Goal: Find specific page/section: Find specific page/section

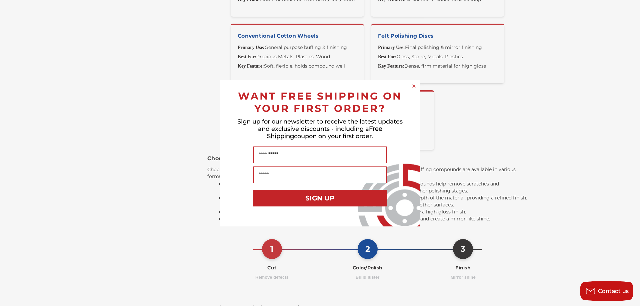
click at [413, 86] on icon "Close dialog" at bounding box center [413, 86] width 3 height 3
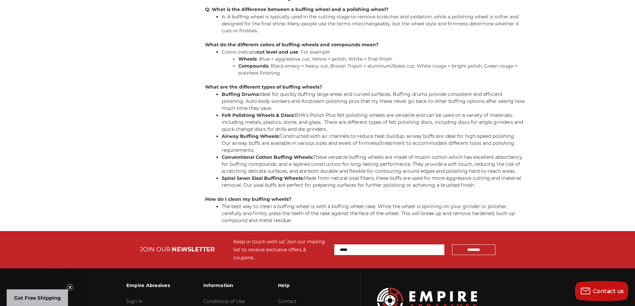
scroll to position [1573, 0]
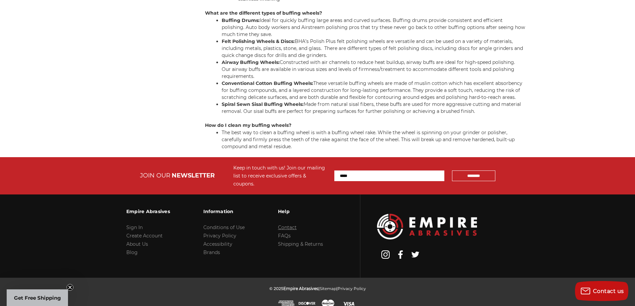
click at [289, 225] on link "Contact" at bounding box center [287, 228] width 19 height 6
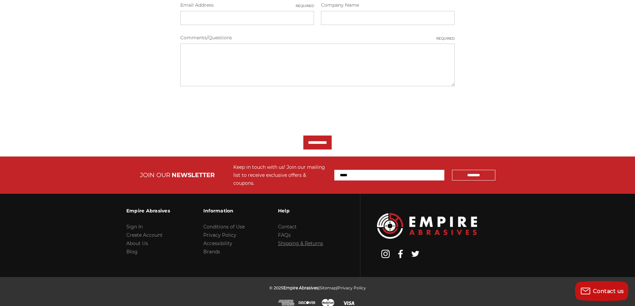
click at [300, 240] on link "Shipping & Returns" at bounding box center [300, 243] width 45 height 6
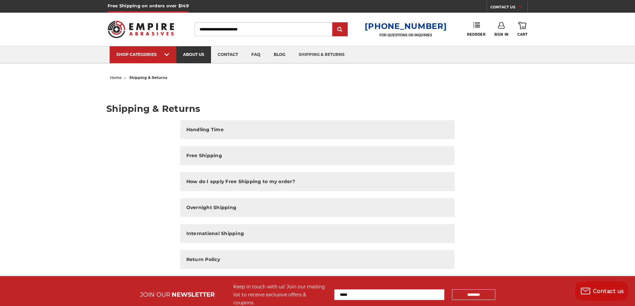
click at [195, 54] on link "about us" at bounding box center [193, 54] width 35 height 17
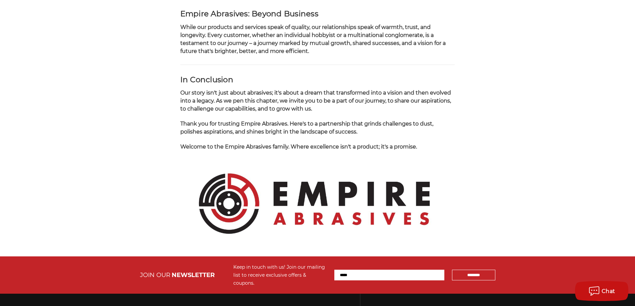
scroll to position [702, 0]
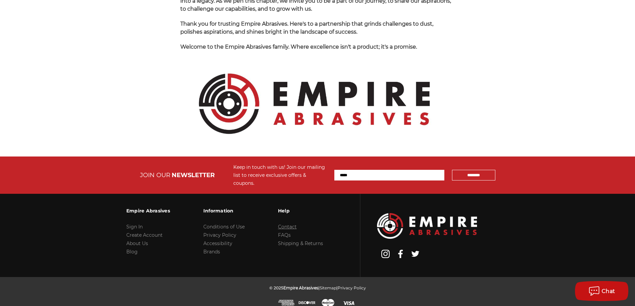
click at [288, 224] on link "Contact" at bounding box center [287, 227] width 19 height 6
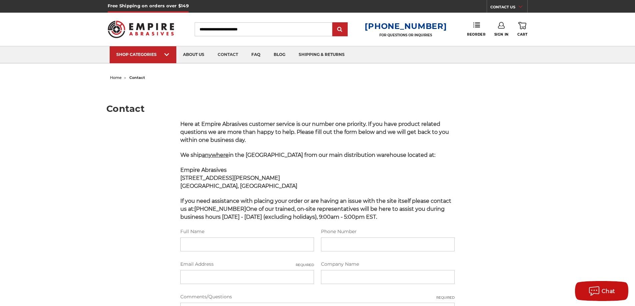
click at [212, 30] on input "Search" at bounding box center [264, 29] width 138 height 14
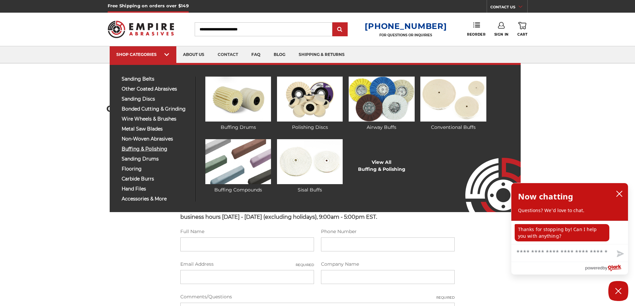
click at [140, 149] on span "buffing & polishing" at bounding box center [156, 149] width 69 height 5
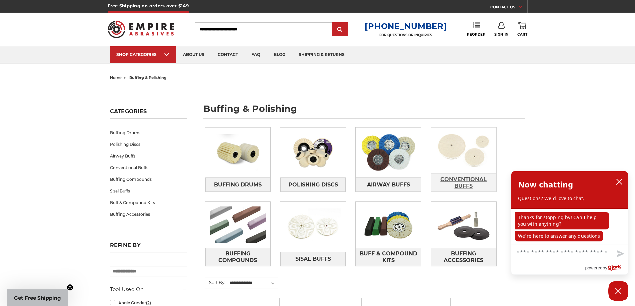
click at [471, 179] on span "Conventional Buffs" at bounding box center [463, 183] width 65 height 18
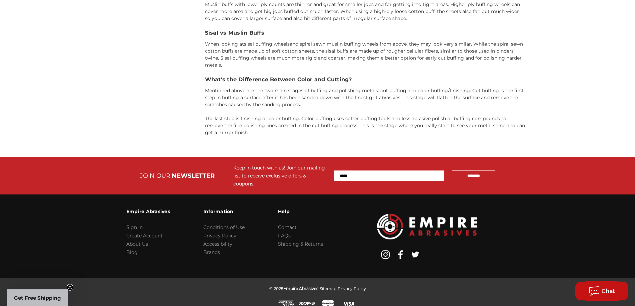
scroll to position [688, 0]
